Goal: Use online tool/utility: Utilize a website feature to perform a specific function

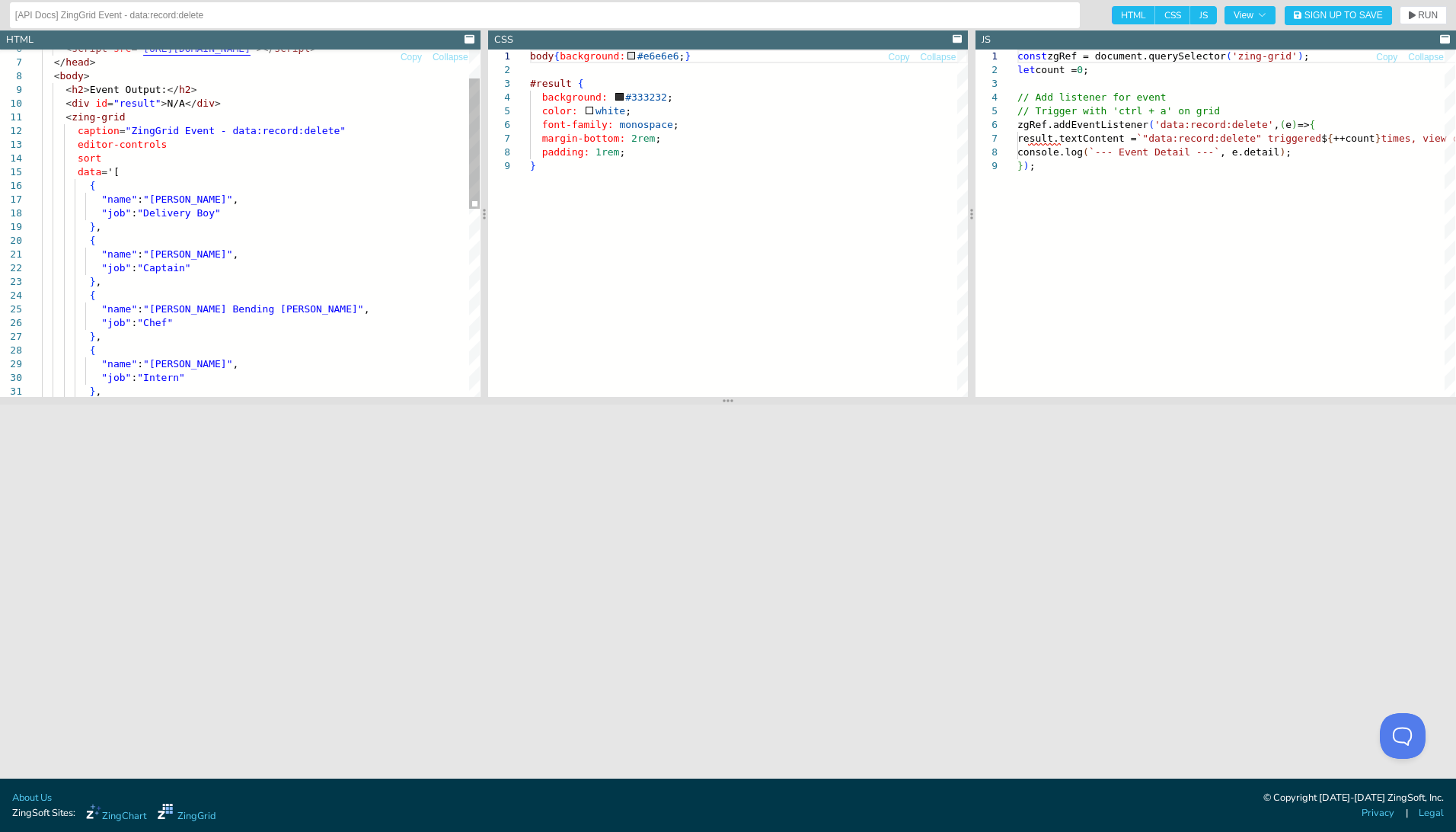
type textarea "<zing-grid caption="ZingGrid Event - data:record:delete" editor-controls sort d…"
drag, startPoint x: 75, startPoint y: 147, endPoint x: 175, endPoint y: 149, distance: 100.0
click at [175, 149] on div ""job" : "Chef" } , { "name" : "[PERSON_NAME] Bending [PERSON_NAME]" , { "name" …" at bounding box center [261, 435] width 438 height 923
click at [649, 260] on div "} font-family: monospace ; margin-bottom: 2rem ; padding: 1rem ; #result { back…" at bounding box center [749, 278] width 438 height 457
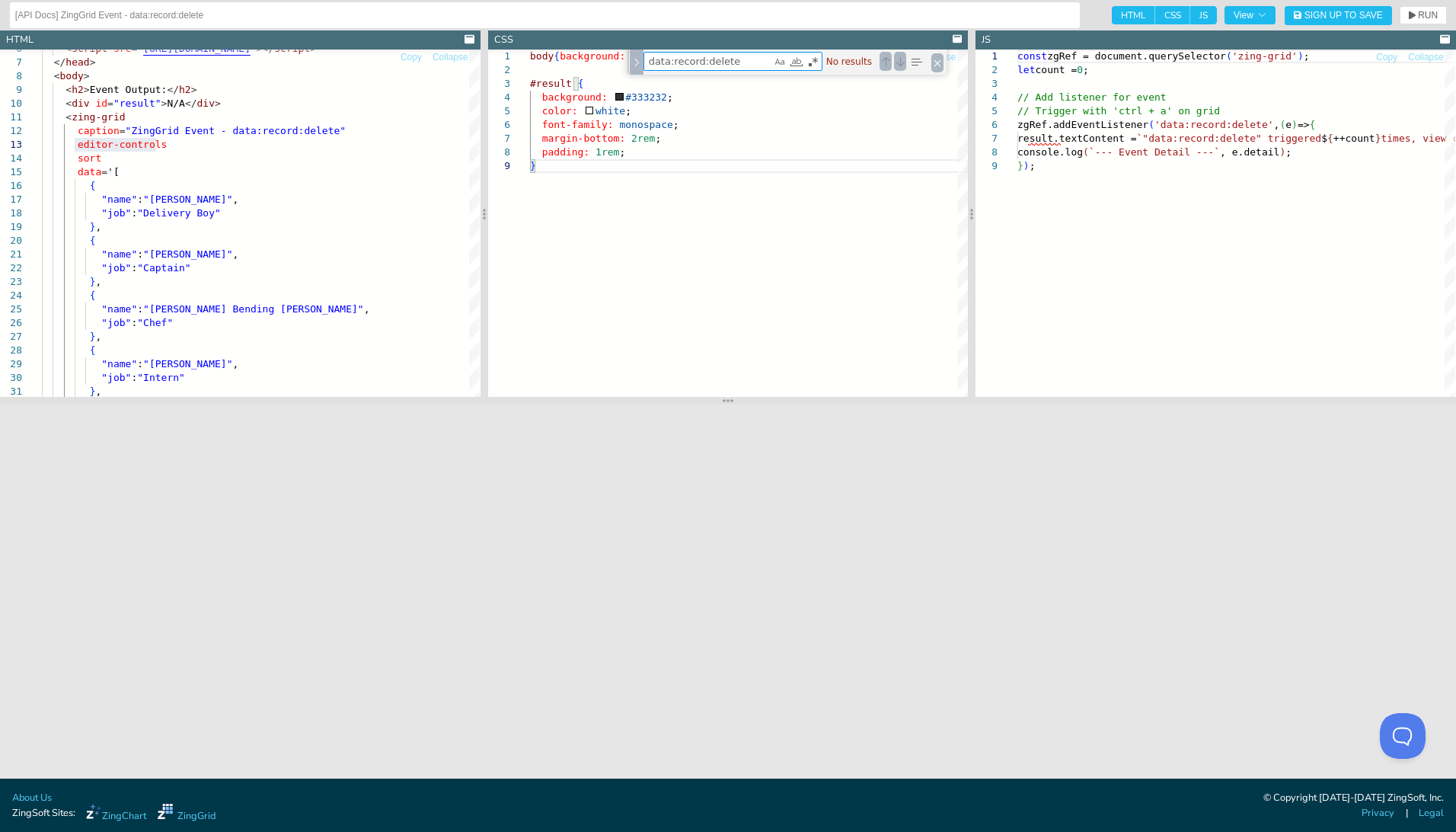
type textarea "data:record:delete"
